Goal: Check status: Check status

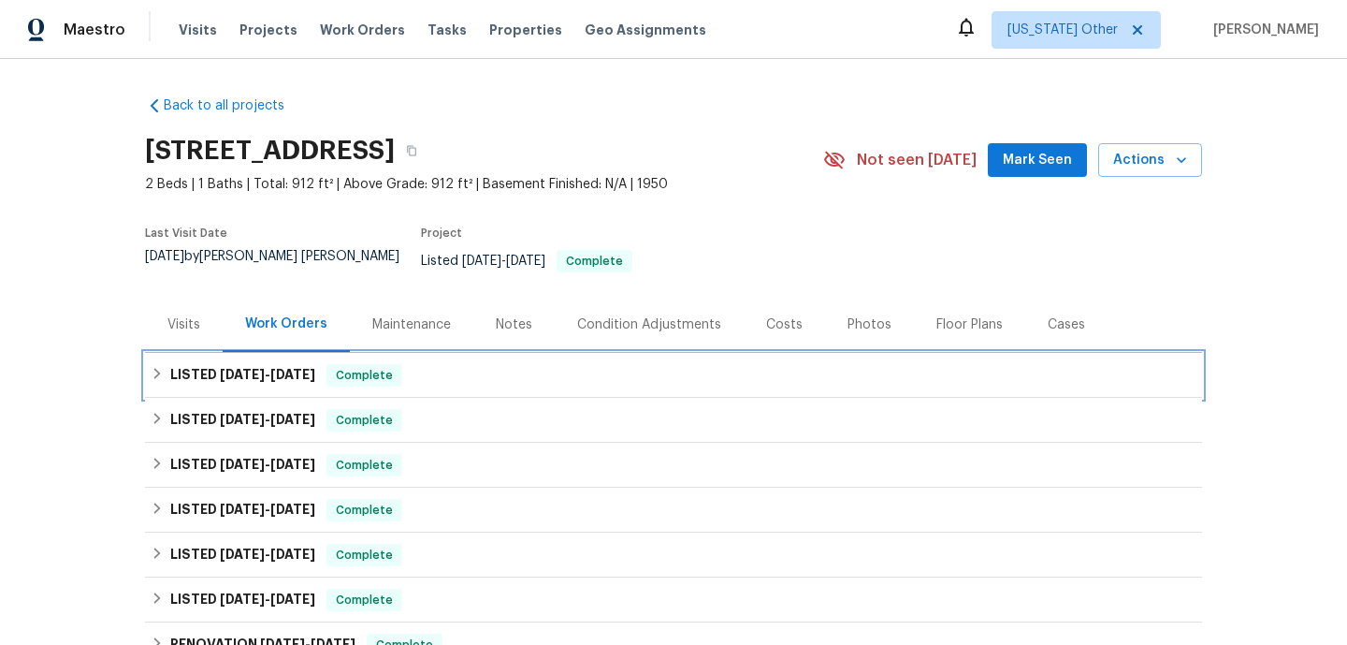
click at [441, 370] on div "LISTED [DATE] - [DATE] Complete" at bounding box center [674, 375] width 1046 height 22
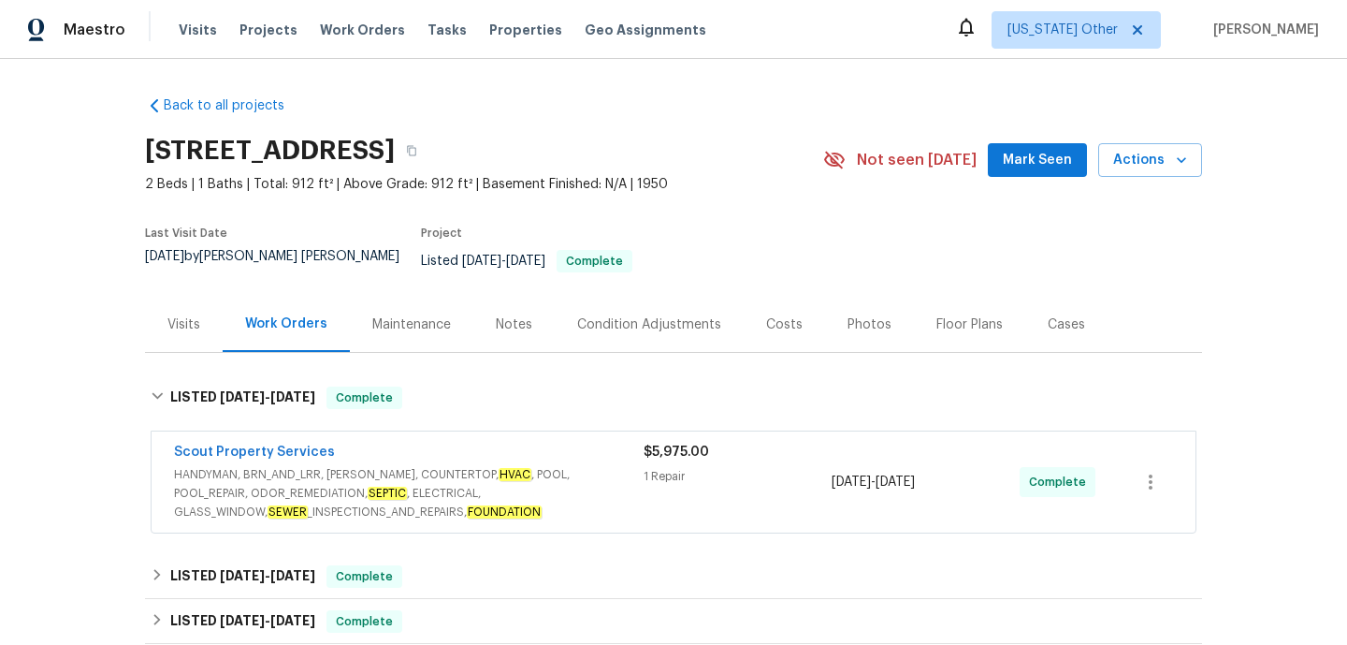
click at [499, 468] on em "HVAC" at bounding box center [515, 474] width 33 height 13
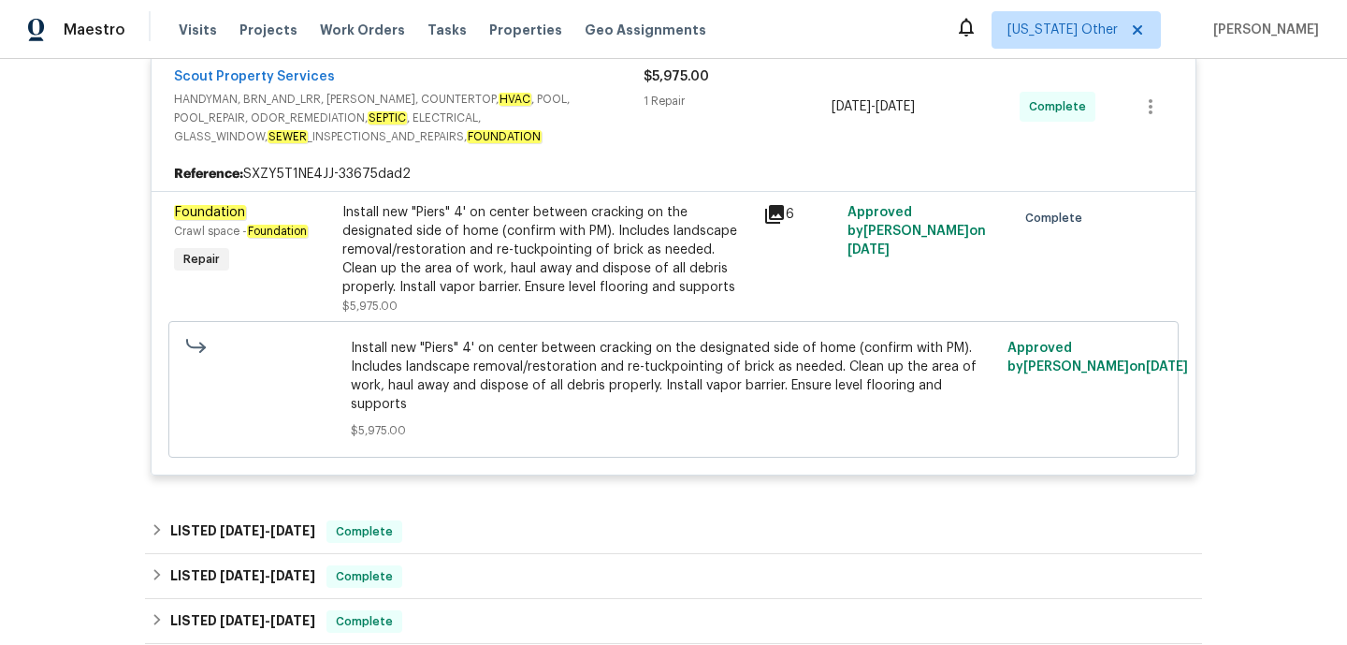
scroll to position [391, 0]
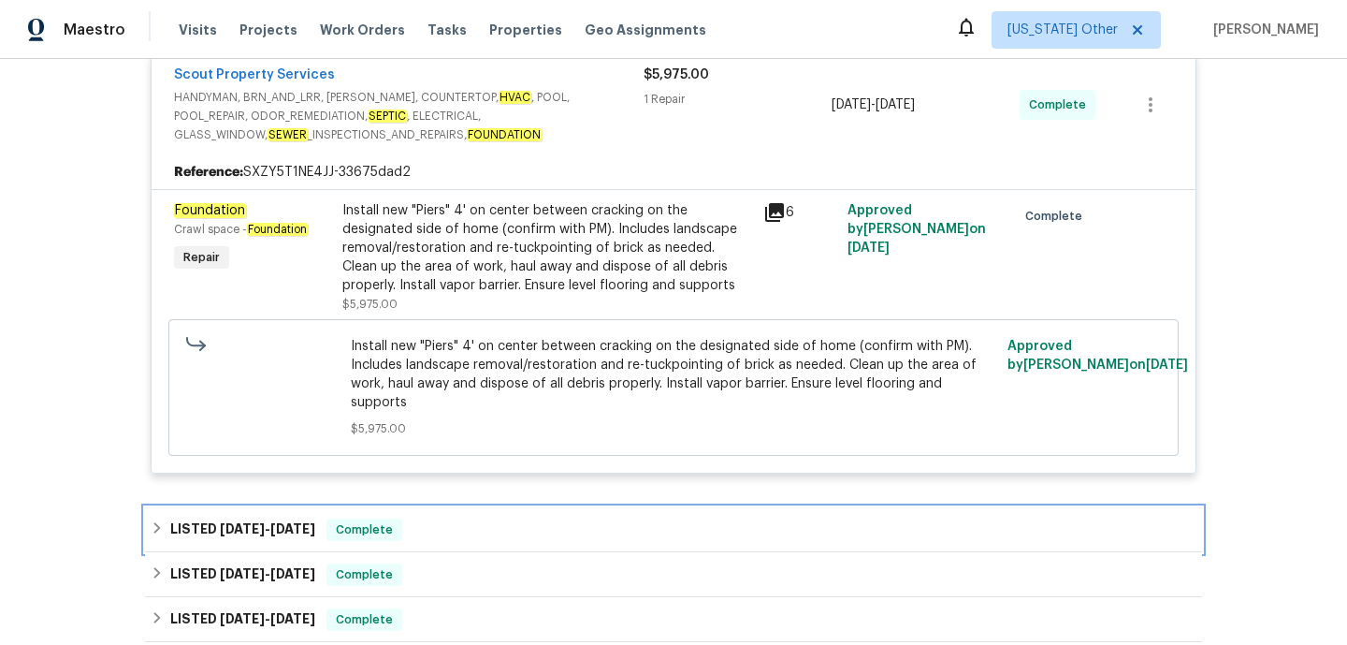
click at [464, 507] on div "LISTED [DATE] - [DATE] Complete" at bounding box center [673, 529] width 1057 height 45
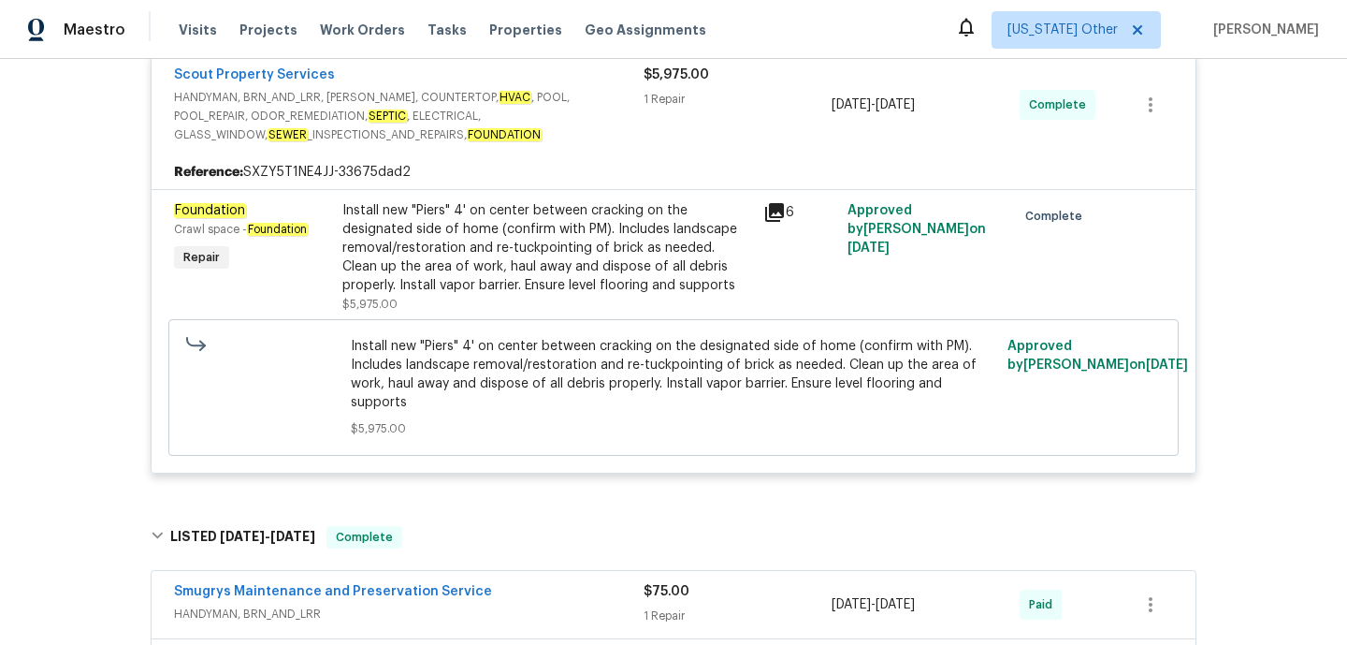
click at [508, 585] on div "Smugrys Maintenance and Preservation Service" at bounding box center [409, 593] width 470 height 22
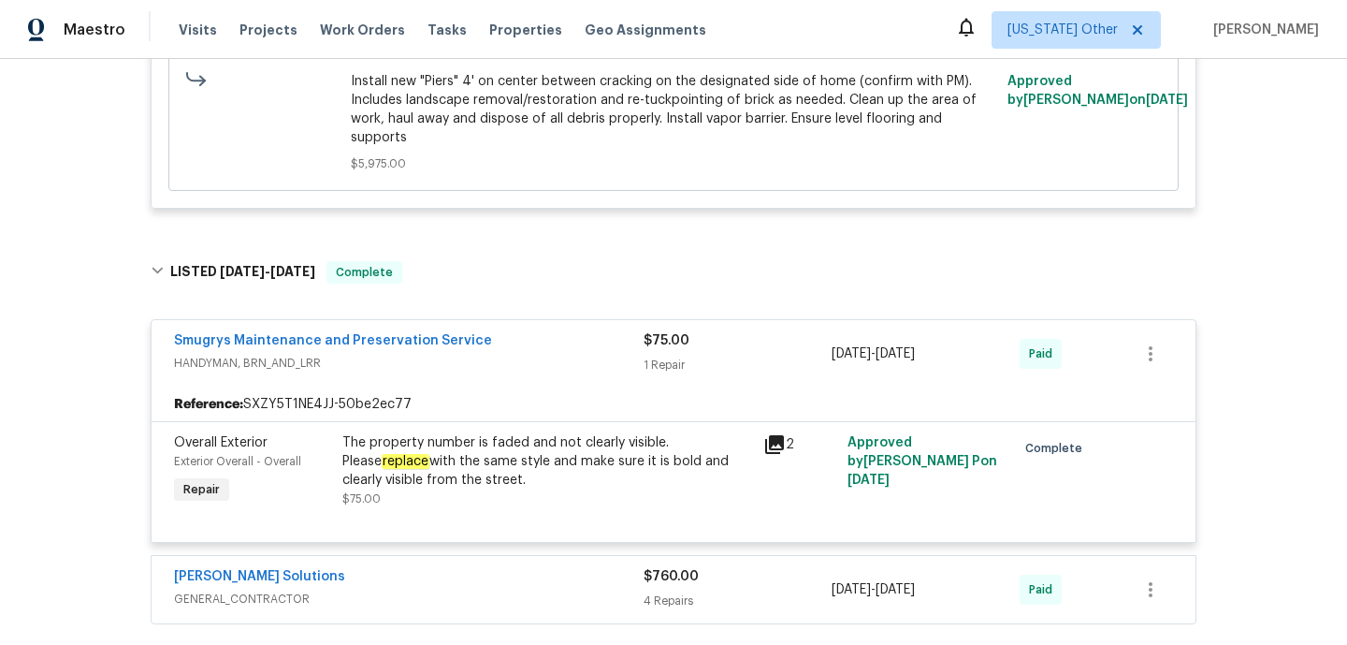
scroll to position [690, 0]
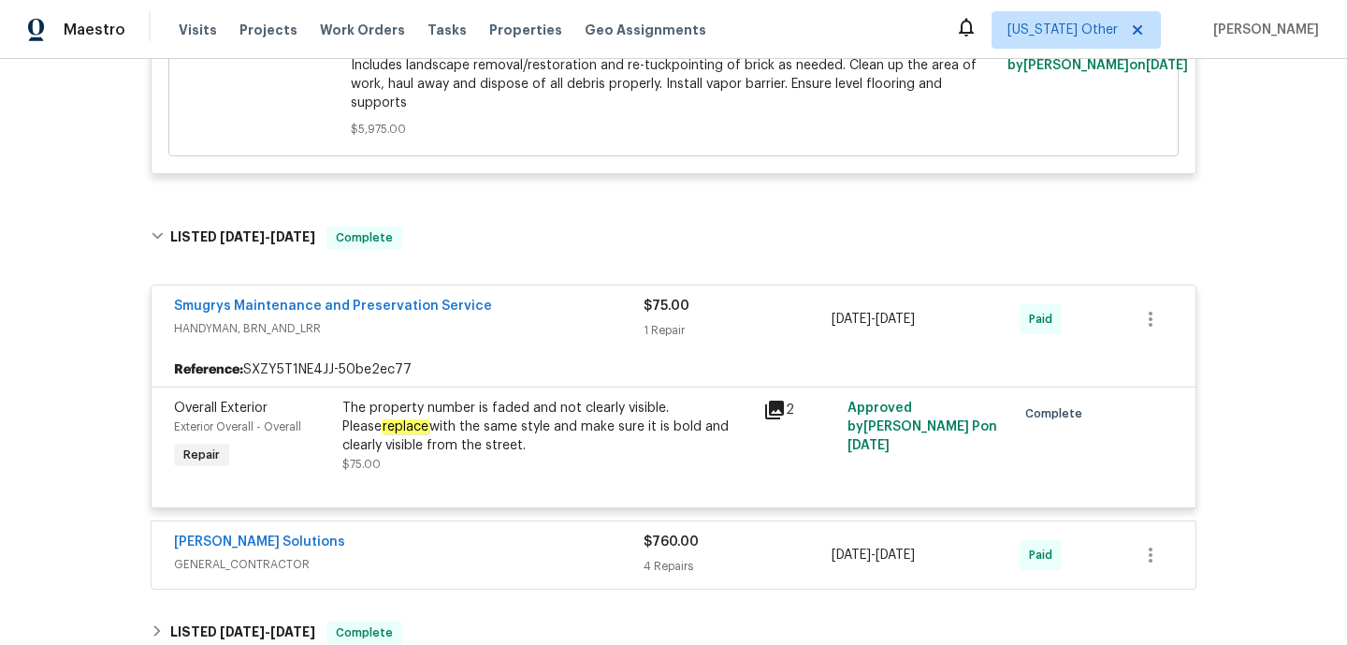
click at [500, 539] on div "[PERSON_NAME] Solutions" at bounding box center [409, 543] width 470 height 22
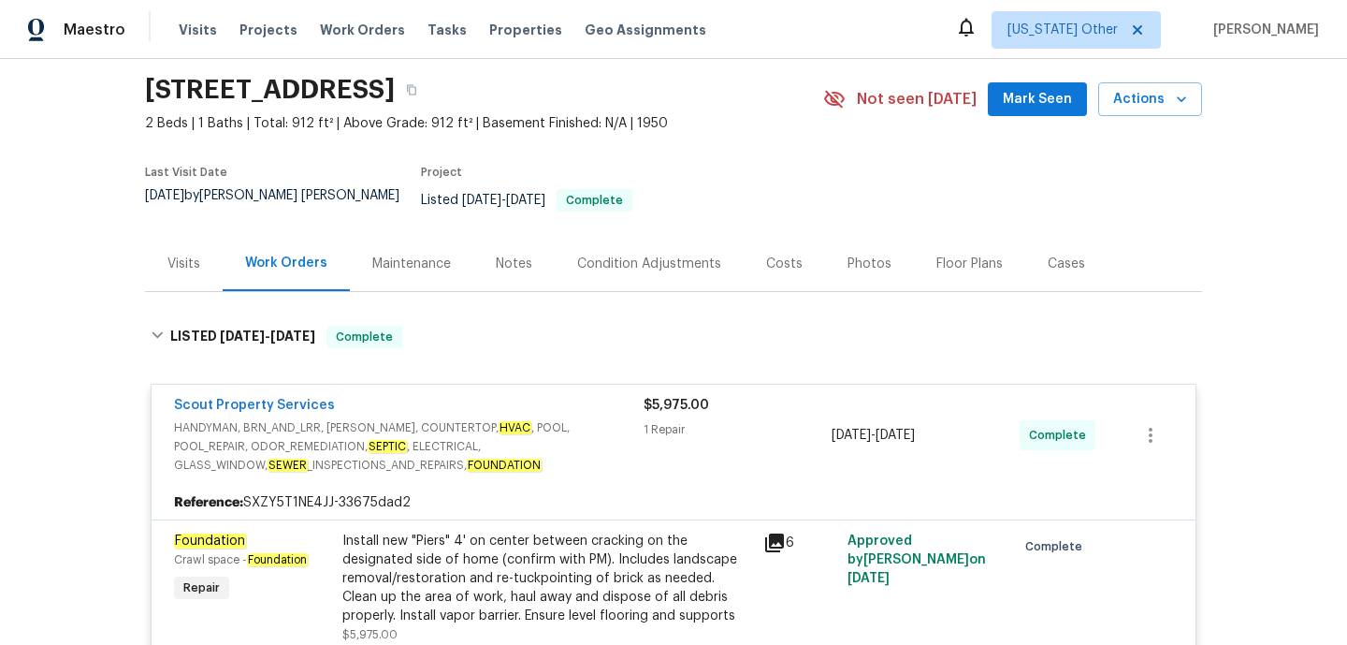
scroll to position [122, 0]
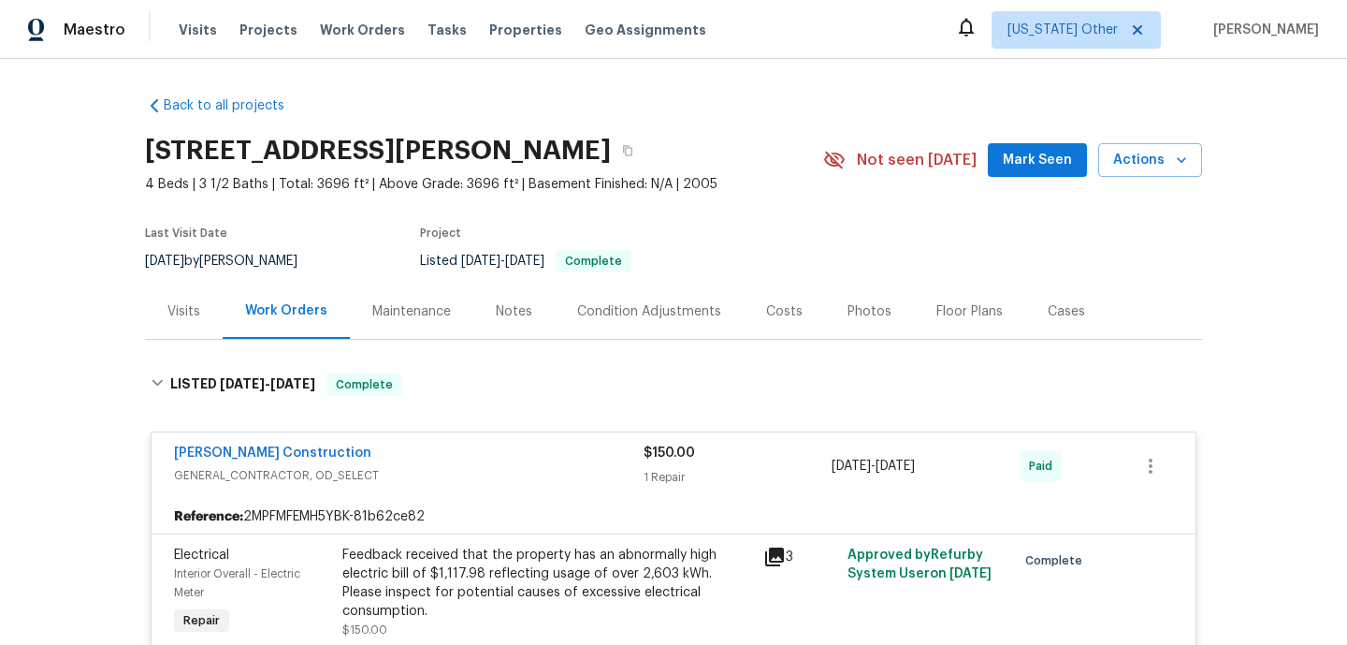
scroll to position [458, 0]
